Goal: Find specific page/section: Find specific page/section

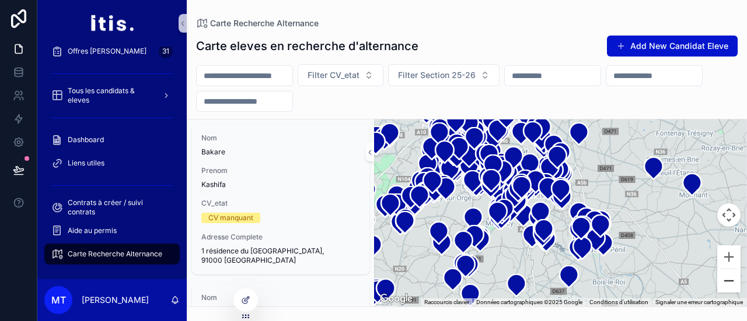
click at [735, 285] on button "Zoom arrière" at bounding box center [728, 280] width 23 height 23
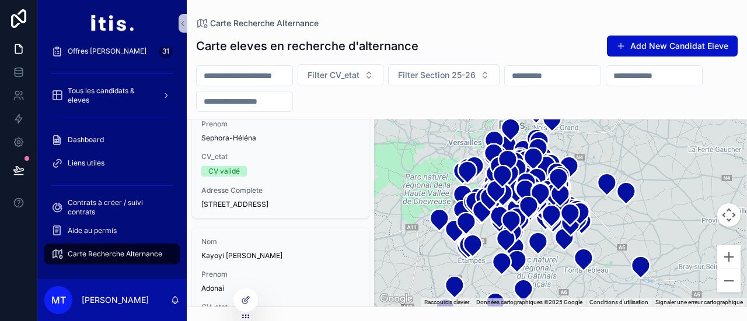
scroll to position [2315, 0]
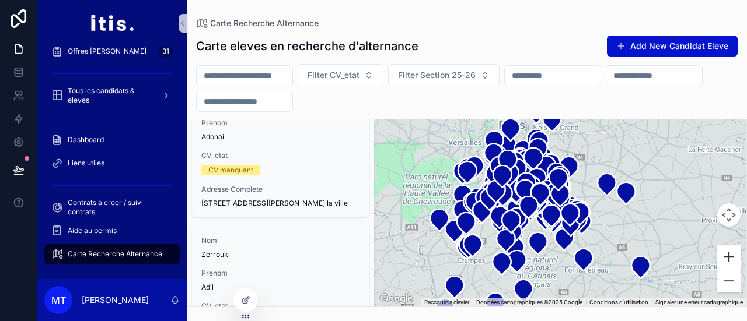
click at [727, 260] on button "Zoom avant" at bounding box center [728, 257] width 23 height 23
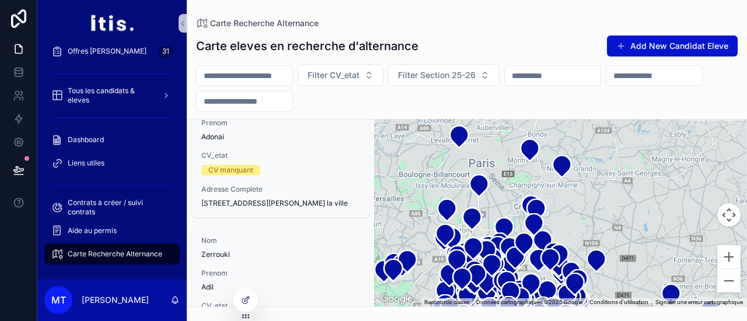
drag, startPoint x: 619, startPoint y: 205, endPoint x: 639, endPoint y: 324, distance: 121.2
click at [639, 321] on html "Prospects 208 Candidats - Dispatch 179 Debrief rdv inscription 41 Admissibles à…" at bounding box center [373, 160] width 747 height 321
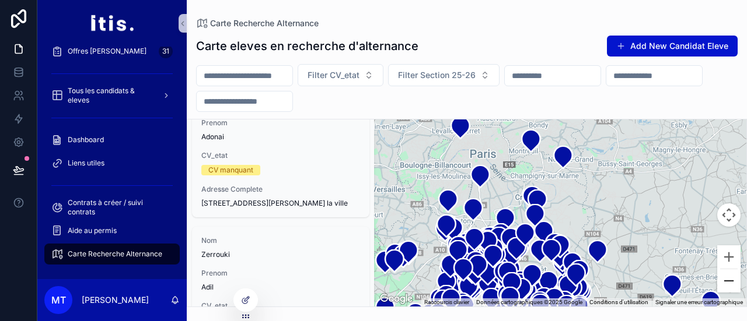
click at [730, 286] on button "Zoom arrière" at bounding box center [728, 280] width 23 height 23
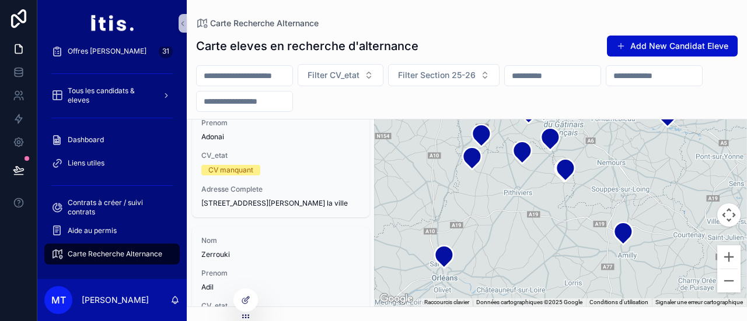
drag, startPoint x: 597, startPoint y: 180, endPoint x: 615, endPoint y: -33, distance: 213.1
click at [615, 0] on html "Prospects 208 Candidats - Dispatch 179 Debrief rdv inscription 41 Admissibles à…" at bounding box center [373, 160] width 747 height 321
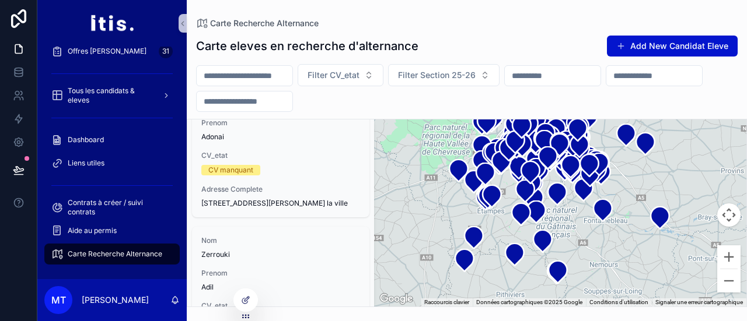
drag, startPoint x: 552, startPoint y: 239, endPoint x: 551, endPoint y: 349, distance: 110.2
click at [551, 321] on html "Prospects 208 Candidats - Dispatch 179 Debrief rdv inscription 41 Admissibles à…" at bounding box center [373, 160] width 747 height 321
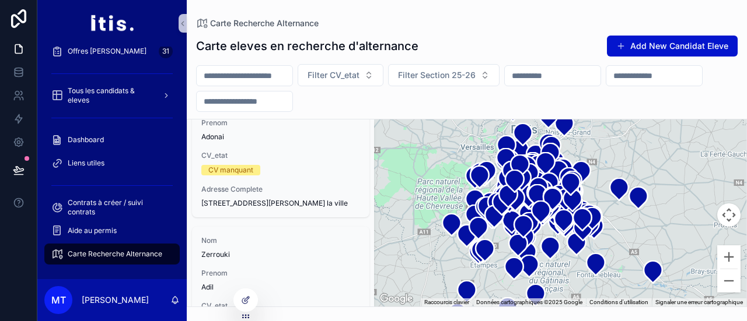
drag, startPoint x: 587, startPoint y: 232, endPoint x: 569, endPoint y: 280, distance: 51.1
click at [569, 280] on div "scrollable content" at bounding box center [560, 213] width 372 height 187
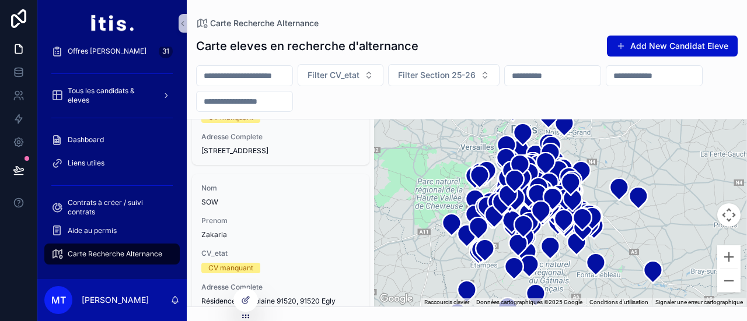
scroll to position [0, 0]
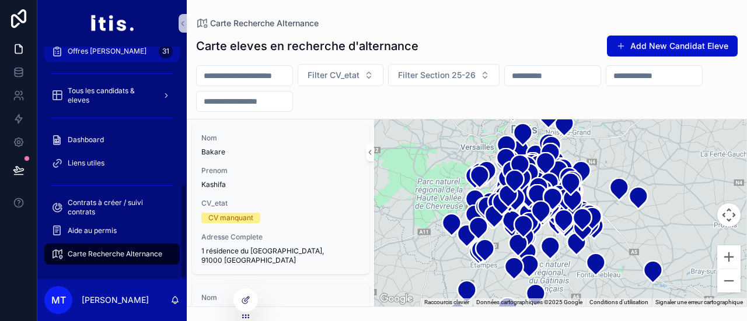
click at [117, 54] on div "Offres [PERSON_NAME] 31" at bounding box center [111, 51] width 121 height 19
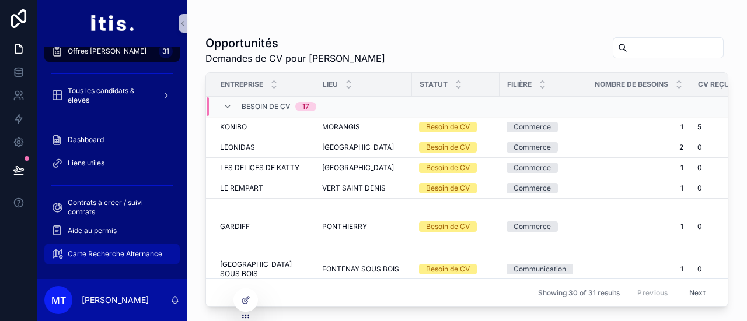
click at [104, 248] on div "Carte Recherche Alternance" at bounding box center [111, 254] width 121 height 19
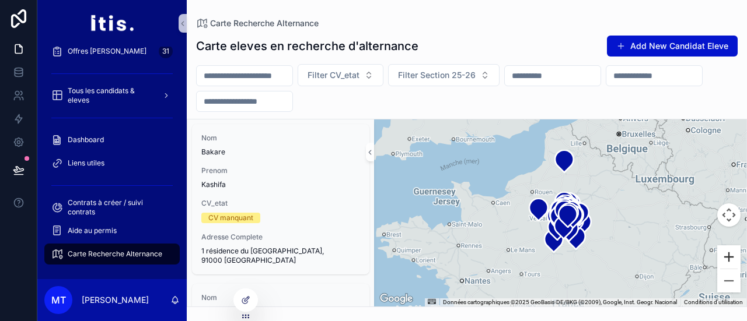
click at [727, 262] on button "Zoom avant" at bounding box center [728, 257] width 23 height 23
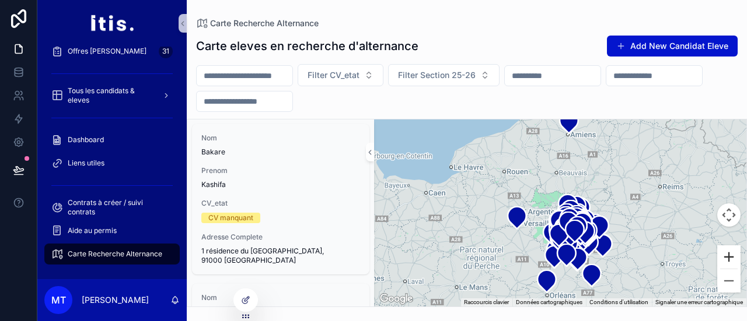
click at [727, 262] on button "Zoom avant" at bounding box center [728, 257] width 23 height 23
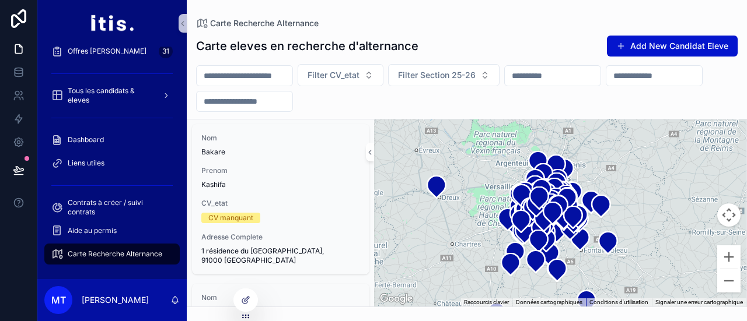
drag, startPoint x: 654, startPoint y: 228, endPoint x: 609, endPoint y: 180, distance: 66.0
click at [609, 180] on div "scrollable content" at bounding box center [560, 213] width 372 height 187
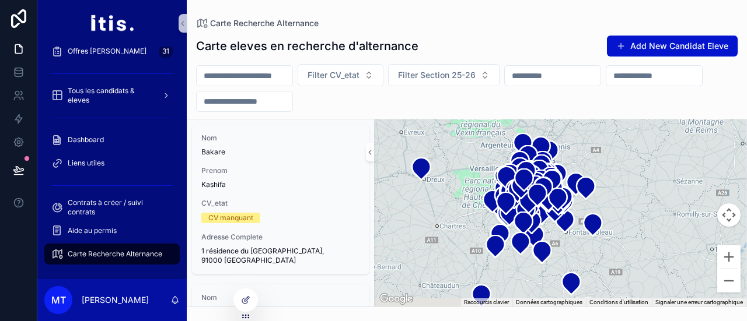
drag, startPoint x: 609, startPoint y: 180, endPoint x: 600, endPoint y: 158, distance: 23.8
click at [600, 158] on div "scrollable content" at bounding box center [560, 213] width 372 height 187
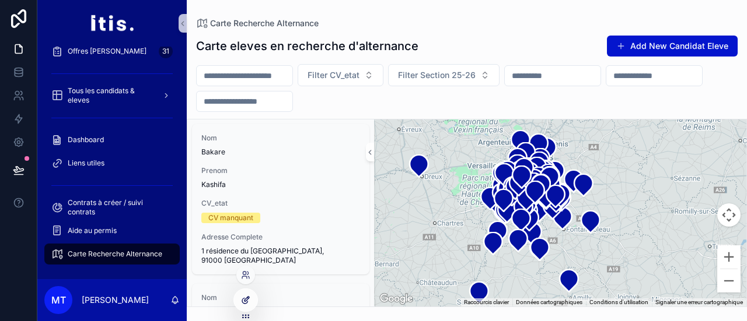
click at [248, 300] on icon at bounding box center [245, 300] width 9 height 9
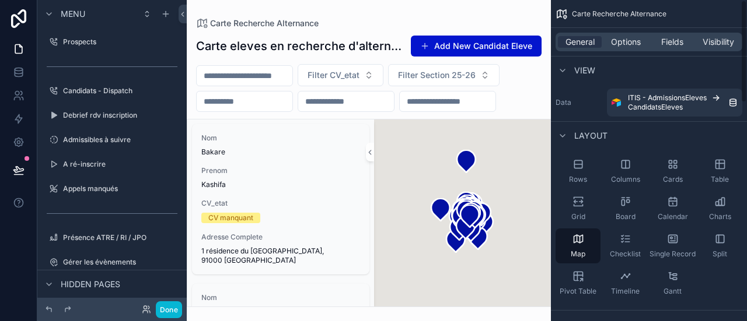
scroll to position [463, 0]
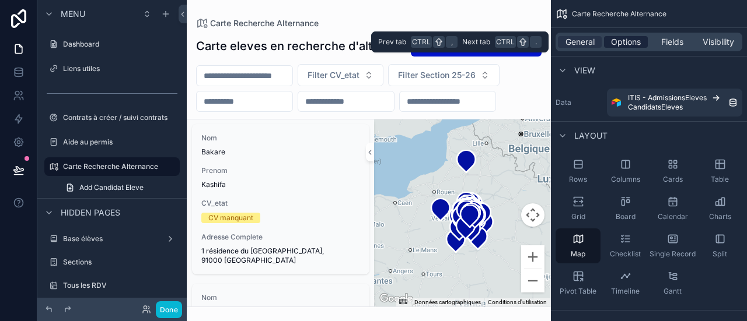
click at [625, 44] on span "Options" at bounding box center [626, 42] width 30 height 12
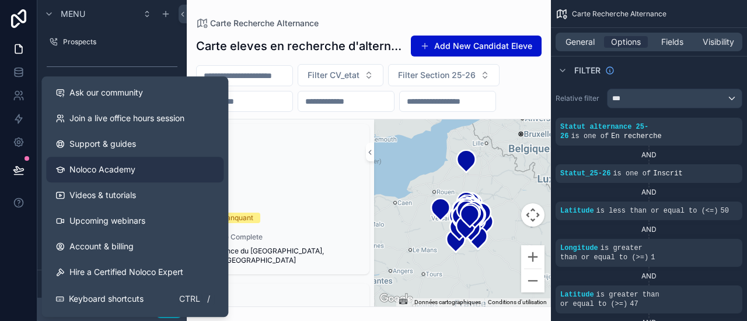
scroll to position [0, 0]
